Goal: Task Accomplishment & Management: Use online tool/utility

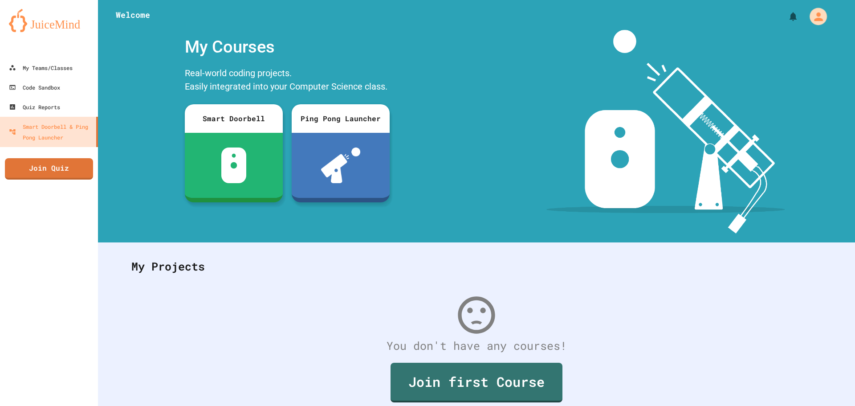
click at [812, 16] on icon "My Account" at bounding box center [818, 16] width 13 height 13
click at [778, 405] on div at bounding box center [427, 406] width 855 height 0
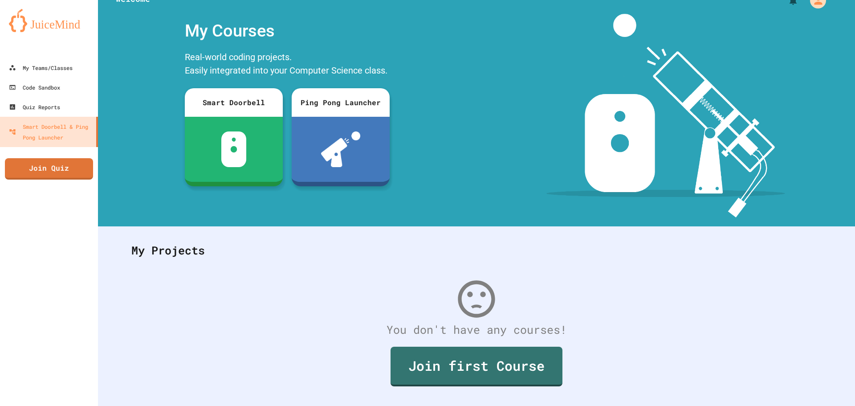
scroll to position [41, 0]
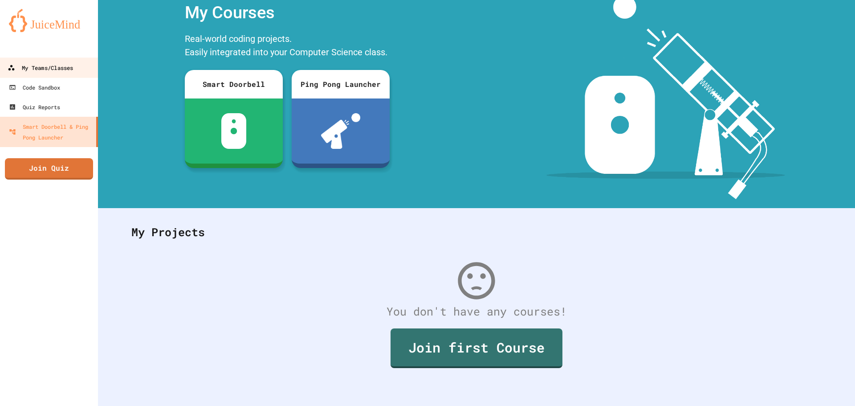
click at [65, 67] on div "My Teams/Classes" at bounding box center [40, 67] width 65 height 11
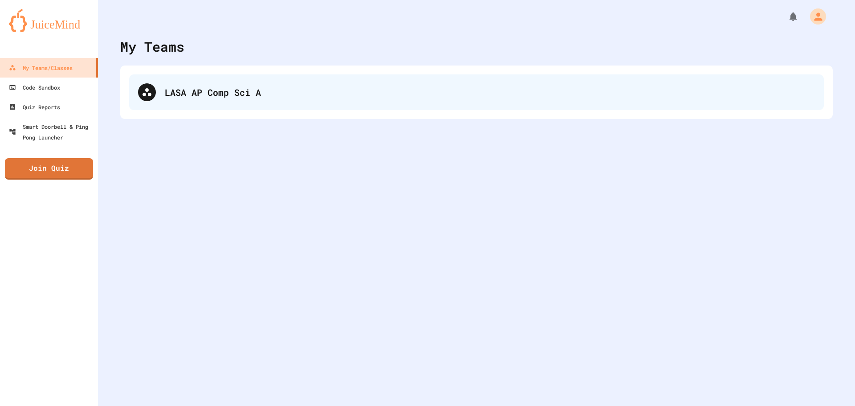
click at [181, 90] on div "LASA AP Comp Sci A" at bounding box center [490, 92] width 650 height 13
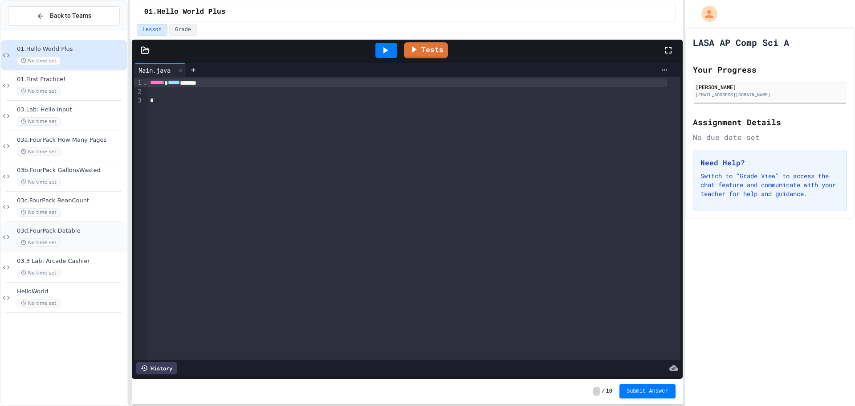
click at [94, 228] on span "03d.FourPack Datable" at bounding box center [71, 231] width 108 height 8
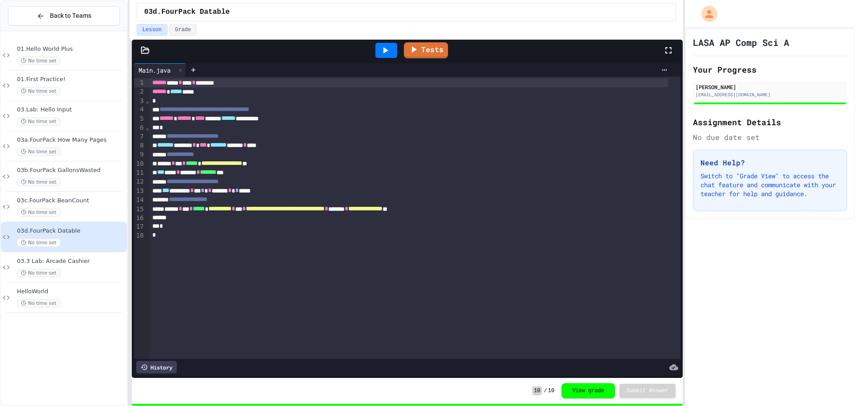
click at [392, 57] on div at bounding box center [386, 50] width 22 height 15
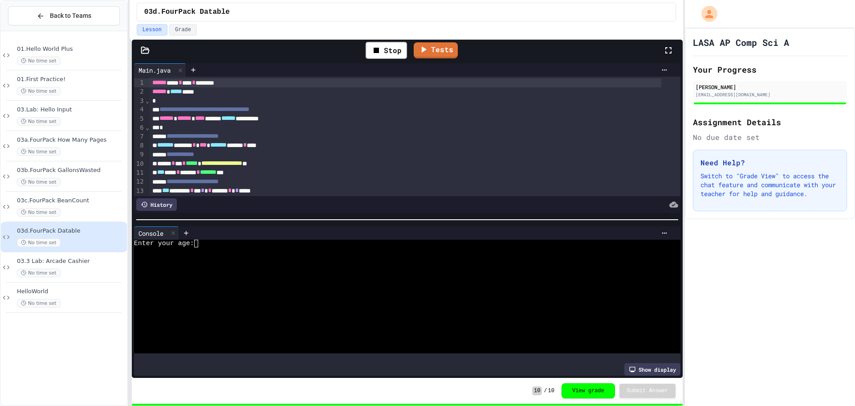
click at [204, 236] on div at bounding box center [425, 232] width 493 height 13
click at [204, 240] on div "Enter your age:" at bounding box center [398, 244] width 529 height 8
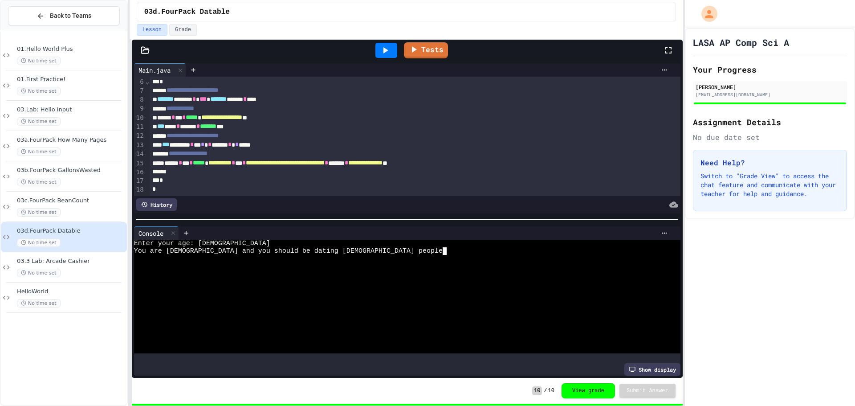
scroll to position [56, 0]
click at [239, 141] on span "*" at bounding box center [237, 144] width 4 height 6
click at [204, 141] on span "*" at bounding box center [203, 144] width 4 height 6
click at [396, 54] on div at bounding box center [386, 50] width 22 height 15
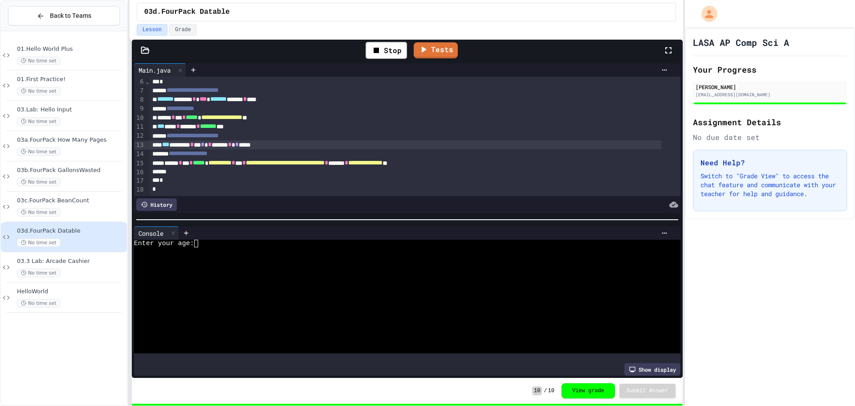
click at [224, 250] on div at bounding box center [398, 251] width 529 height 8
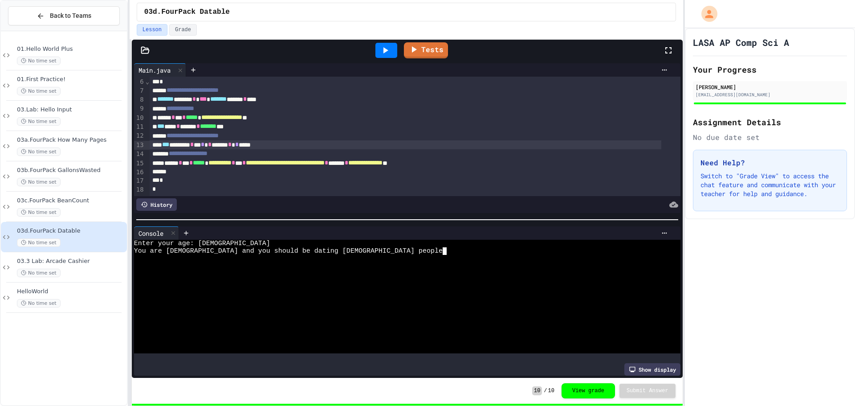
click at [224, 140] on div "*** ******* * * * * ***** * * ****" at bounding box center [406, 144] width 512 height 9
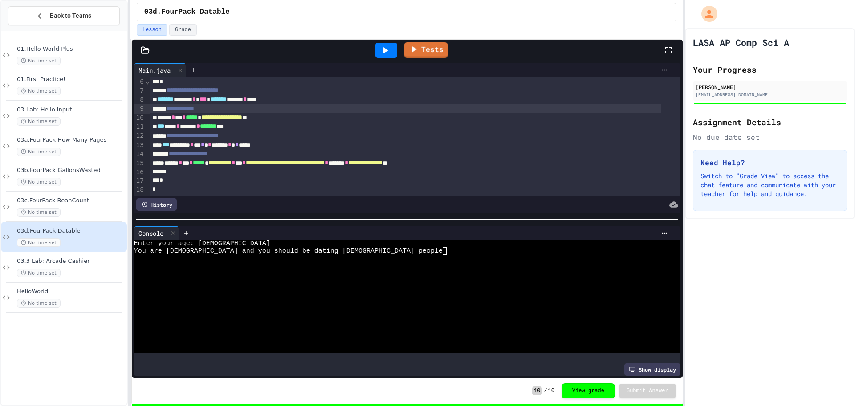
click at [454, 104] on div "**********" at bounding box center [406, 108] width 512 height 9
click at [47, 305] on span "No time set" at bounding box center [39, 303] width 44 height 8
